Goal: Transaction & Acquisition: Purchase product/service

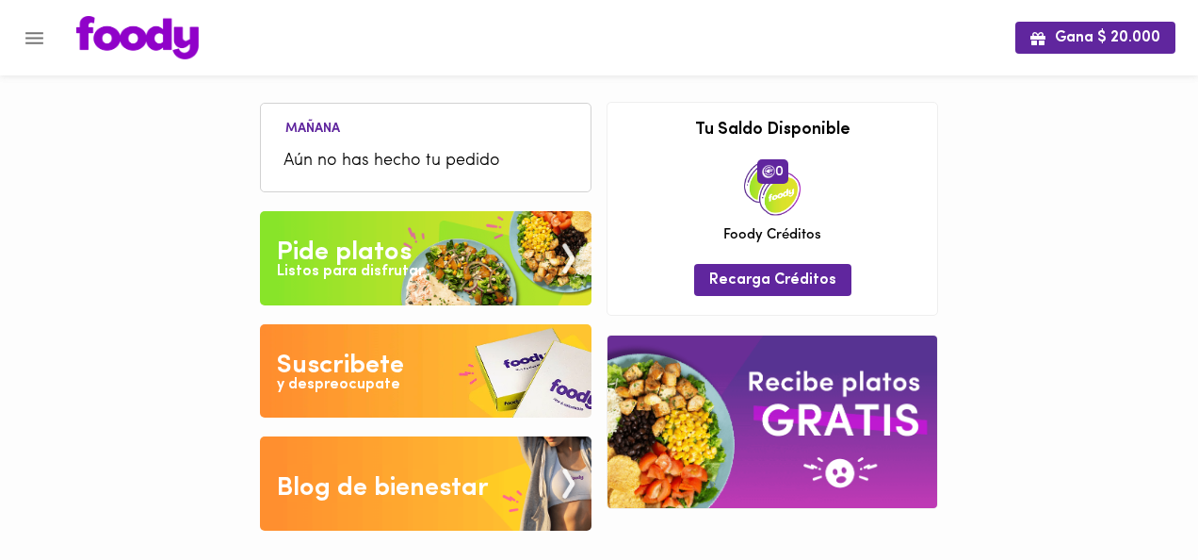
click at [349, 262] on div "Listos para disfrutar" at bounding box center [350, 272] width 147 height 22
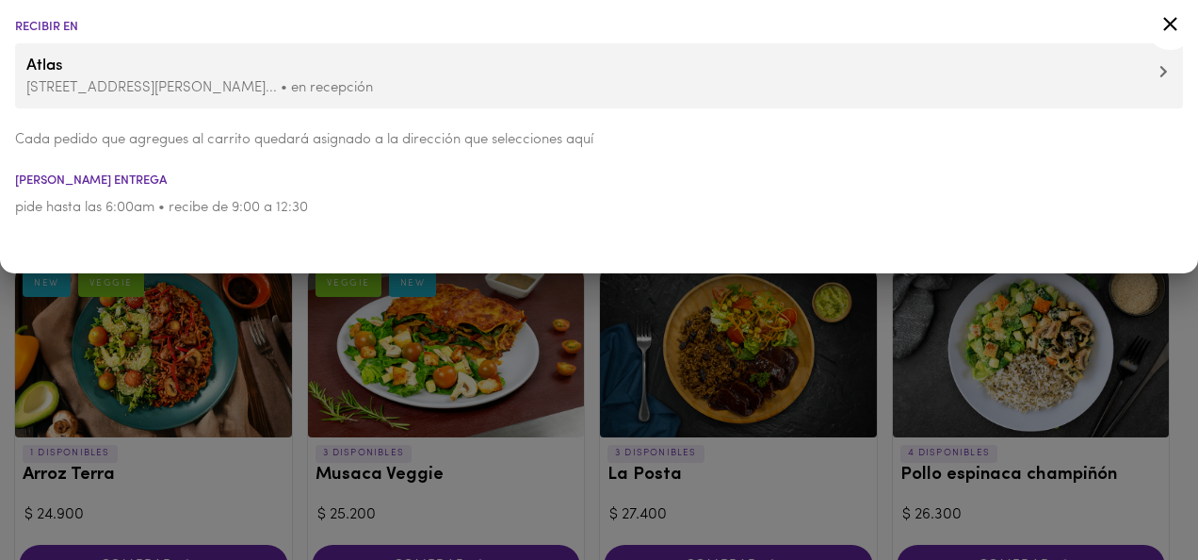
click at [1168, 23] on icon at bounding box center [1170, 24] width 14 height 14
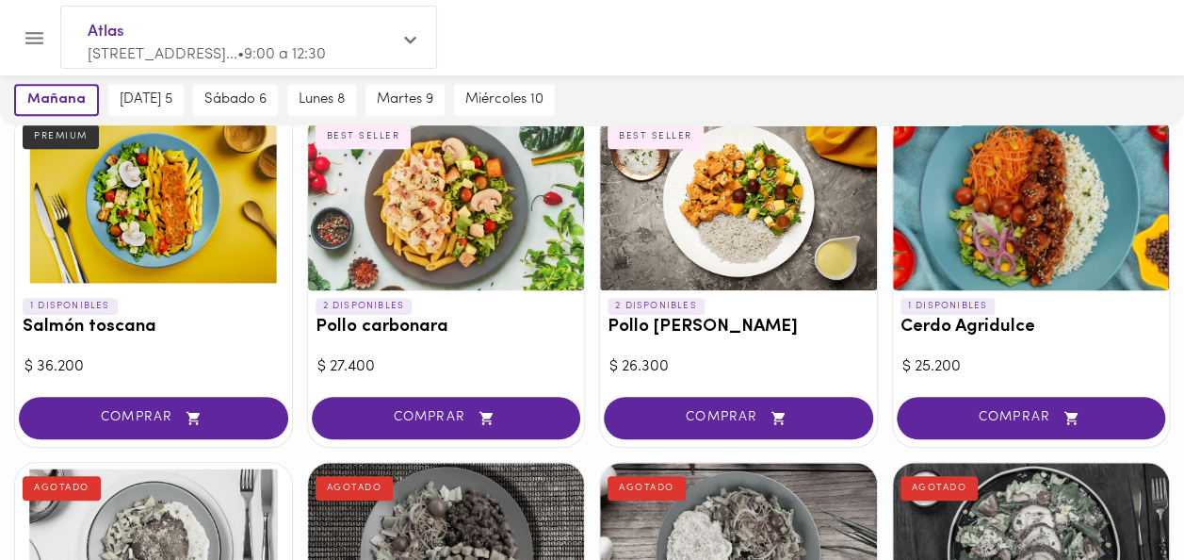
scroll to position [507, 0]
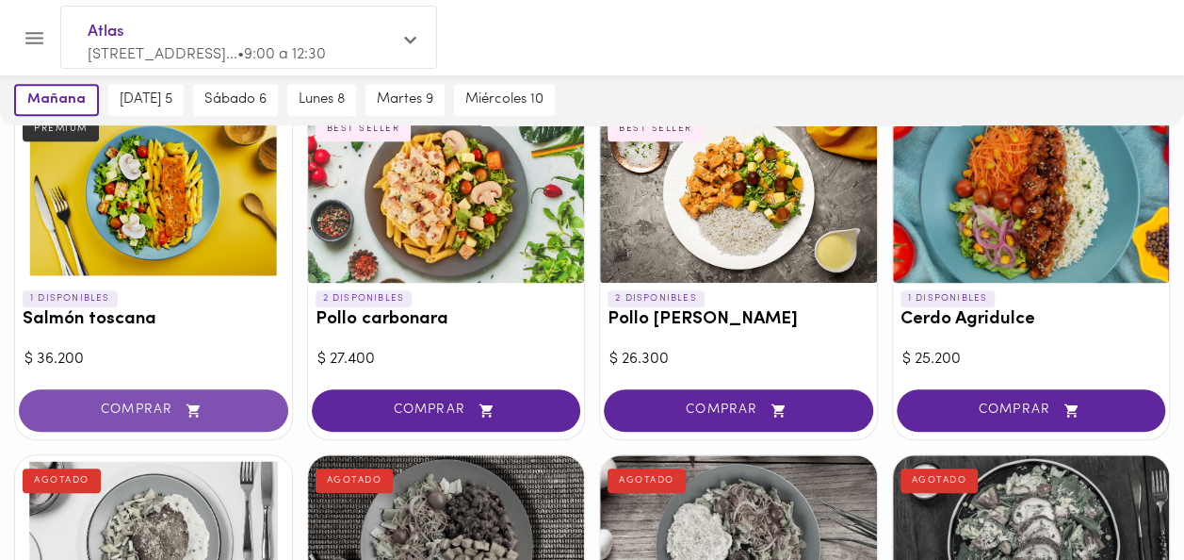
click at [139, 403] on span "COMPRAR" at bounding box center [153, 410] width 222 height 16
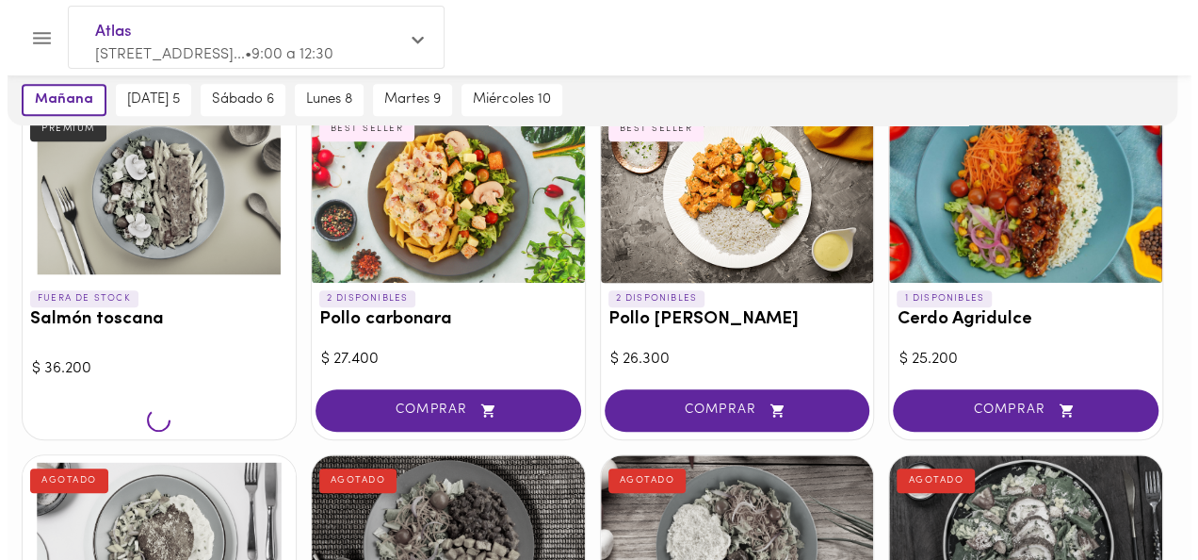
scroll to position [508, 0]
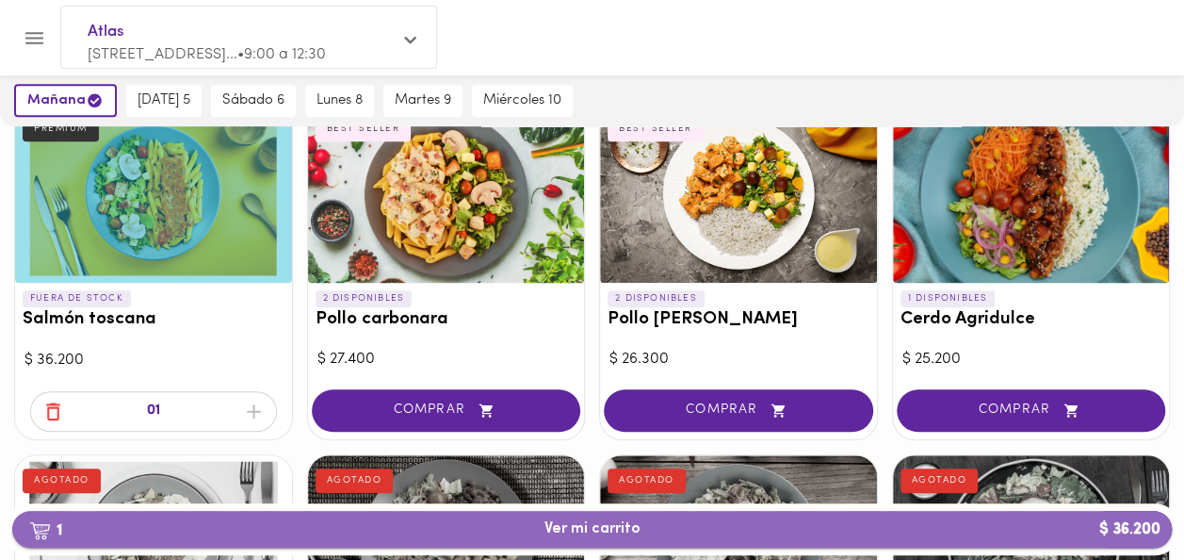
click at [573, 537] on span "1 Ver mi carrito $ 36.200" at bounding box center [593, 529] width 96 height 18
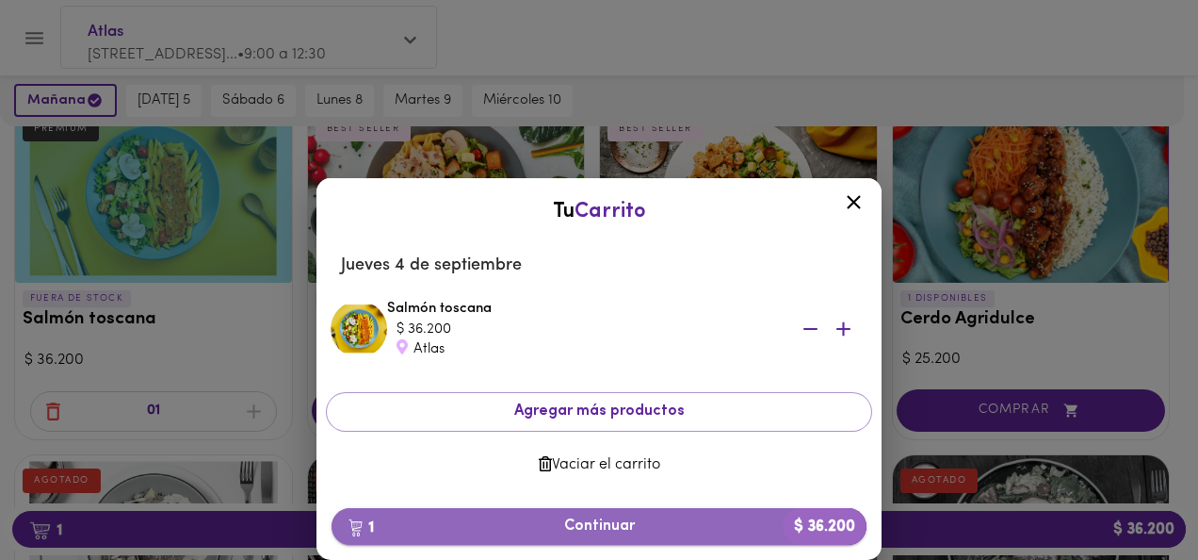
click at [609, 528] on span "1 Continuar $ 36.200" at bounding box center [599, 526] width 505 height 18
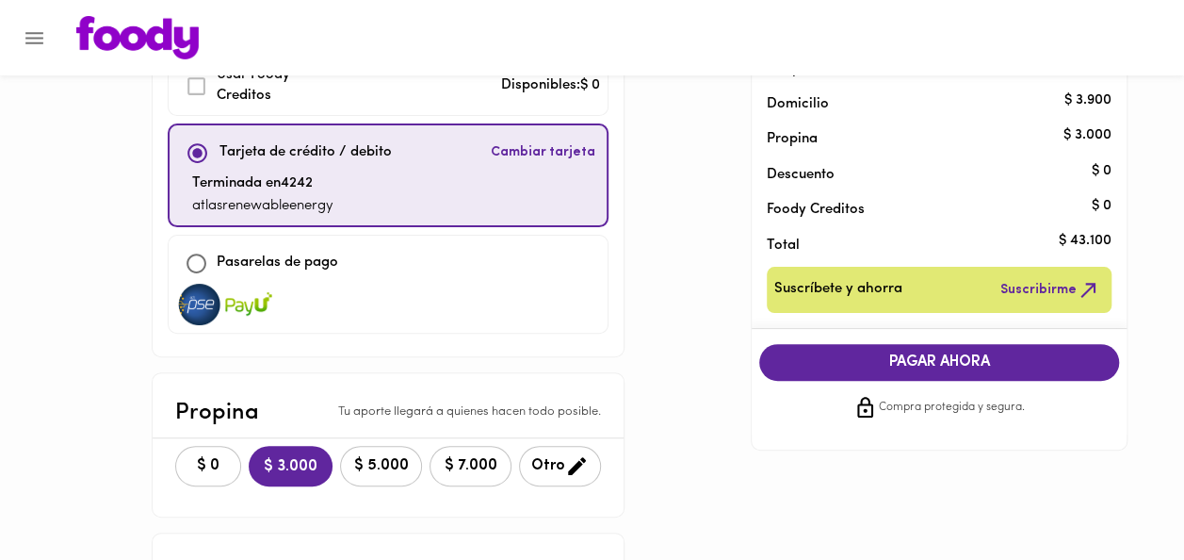
scroll to position [131, 0]
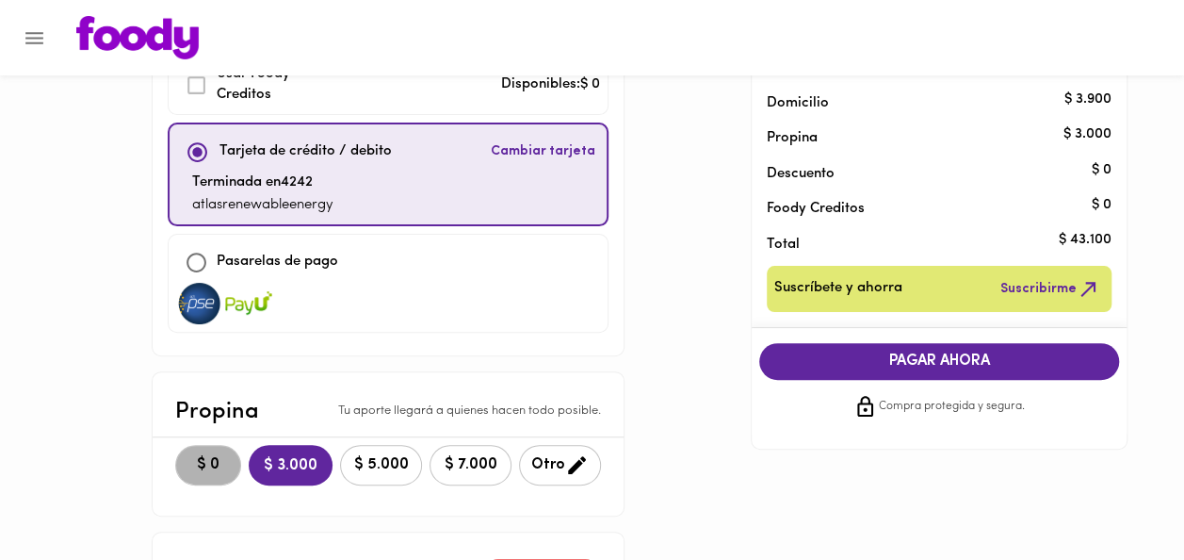
click at [175, 447] on button "$ 0" at bounding box center [208, 465] width 66 height 41
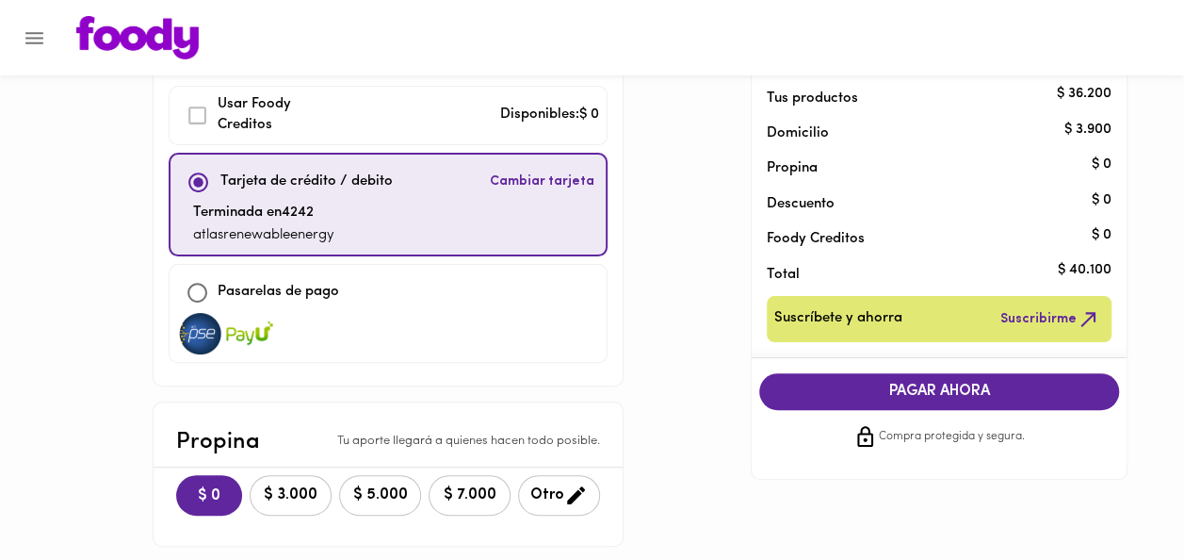
scroll to position [103, 0]
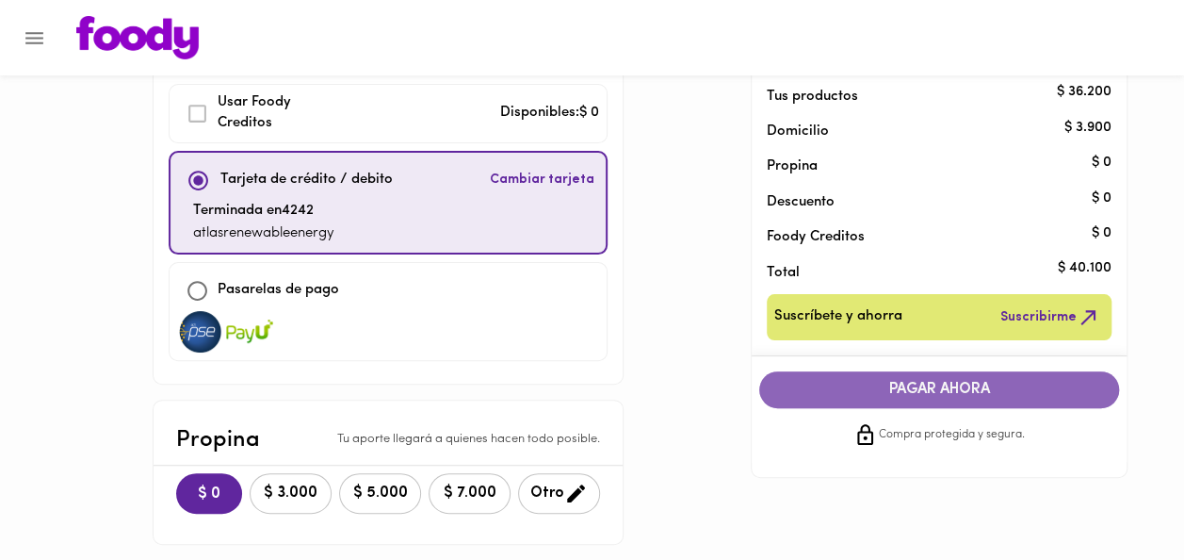
click at [883, 387] on span "PAGAR AHORA" at bounding box center [939, 390] width 322 height 18
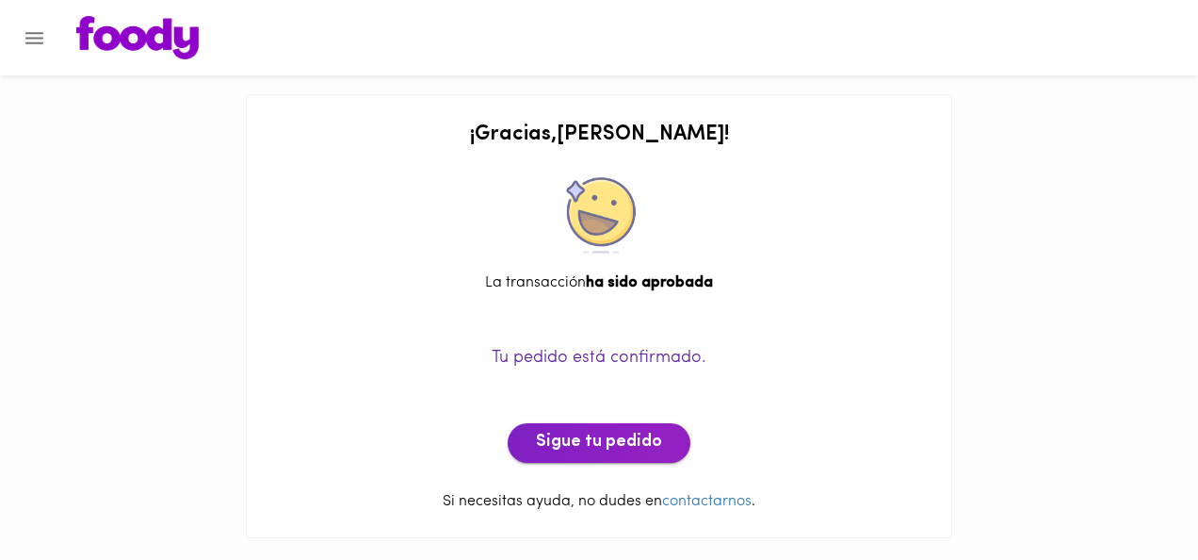
click at [563, 450] on span "Sigue tu pedido" at bounding box center [599, 442] width 126 height 21
